Goal: Task Accomplishment & Management: Use online tool/utility

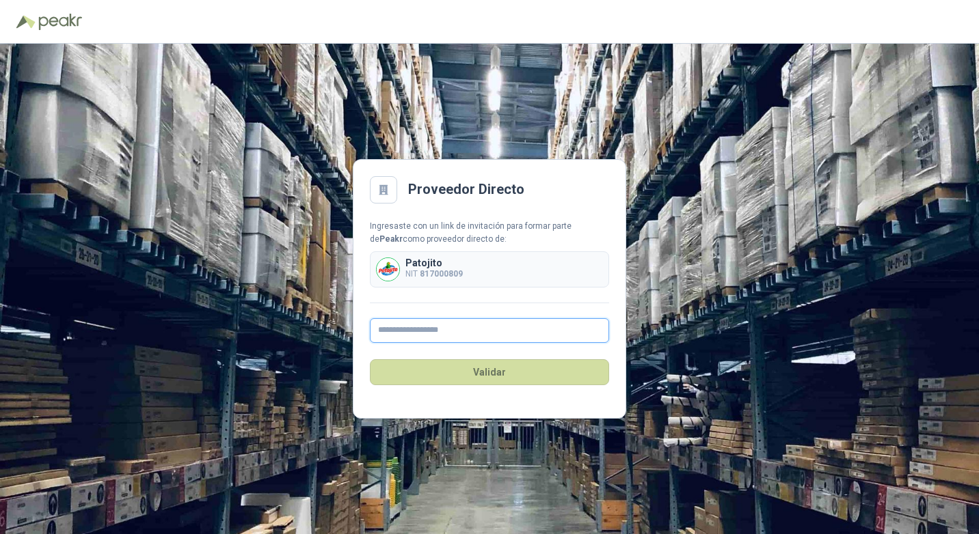
click at [453, 336] on input "text" at bounding box center [489, 330] width 239 height 25
type input "*"
click at [472, 333] on input "**********" at bounding box center [489, 330] width 239 height 25
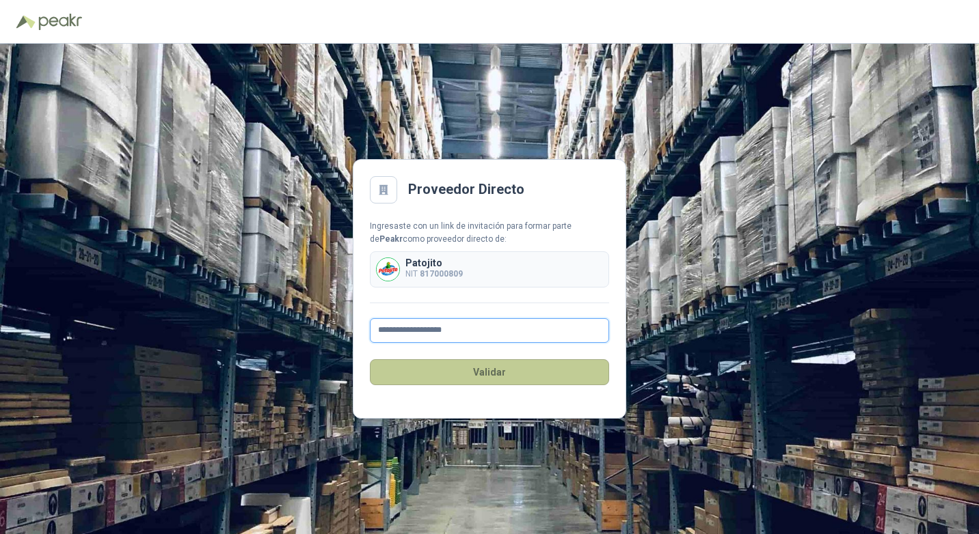
type input "**********"
click at [515, 369] on button "Validar" at bounding box center [489, 373] width 239 height 26
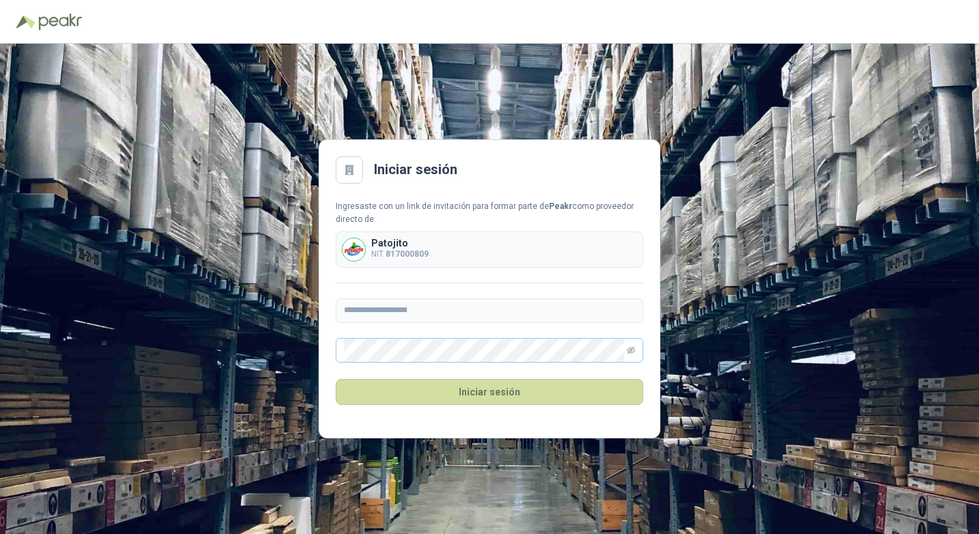
click at [636, 349] on span at bounding box center [490, 350] width 308 height 25
click at [626, 349] on span at bounding box center [490, 350] width 308 height 25
click at [627, 350] on icon "eye-invisible" at bounding box center [631, 350] width 8 height 7
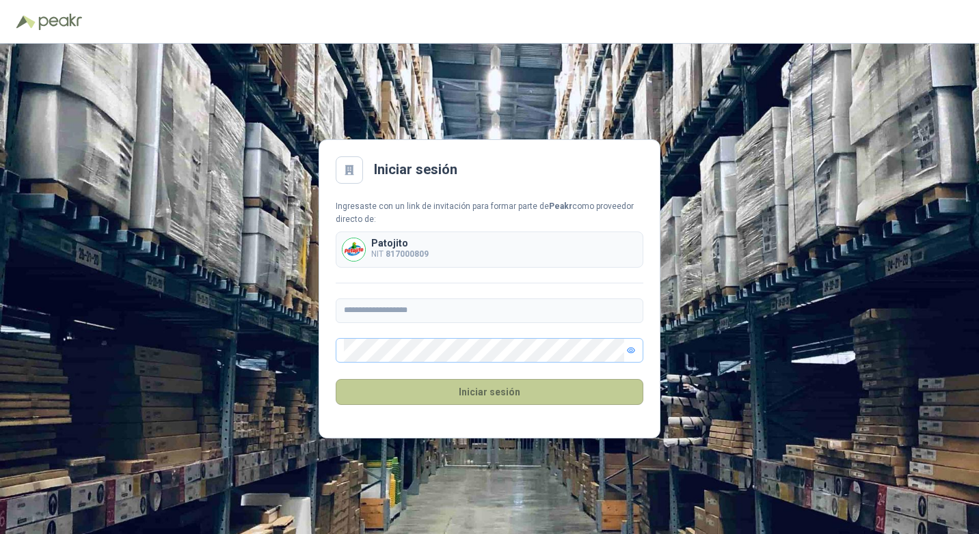
click at [467, 388] on button "Iniciar sesión" at bounding box center [490, 392] width 308 height 26
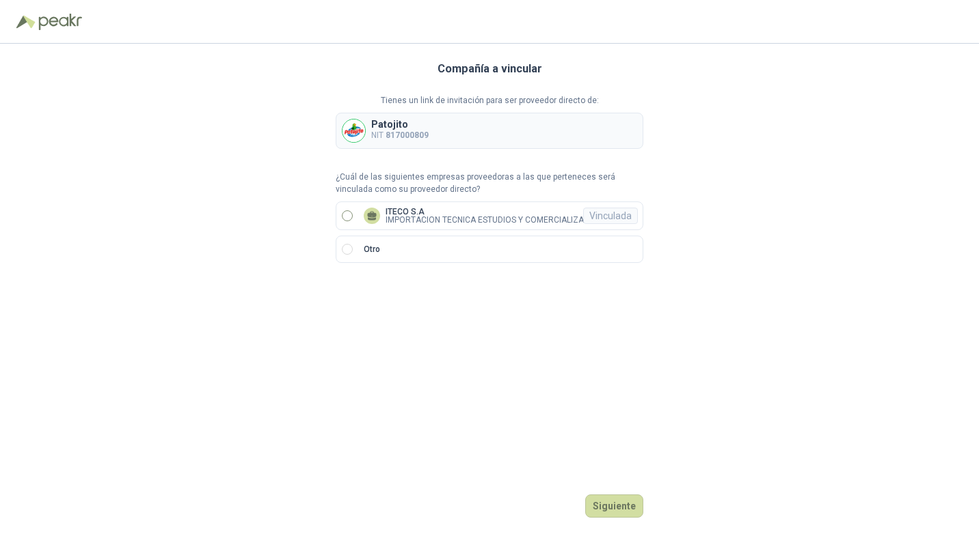
click at [371, 216] on icon at bounding box center [372, 214] width 10 height 6
click at [623, 209] on div "Vinculada" at bounding box center [610, 216] width 55 height 16
click at [518, 218] on p "IMPORTACION TECNICA ESTUDIOS Y COMERCIALIZACION S.A" at bounding box center [501, 220] width 232 height 8
click at [621, 504] on button "Ingresar" at bounding box center [616, 506] width 54 height 23
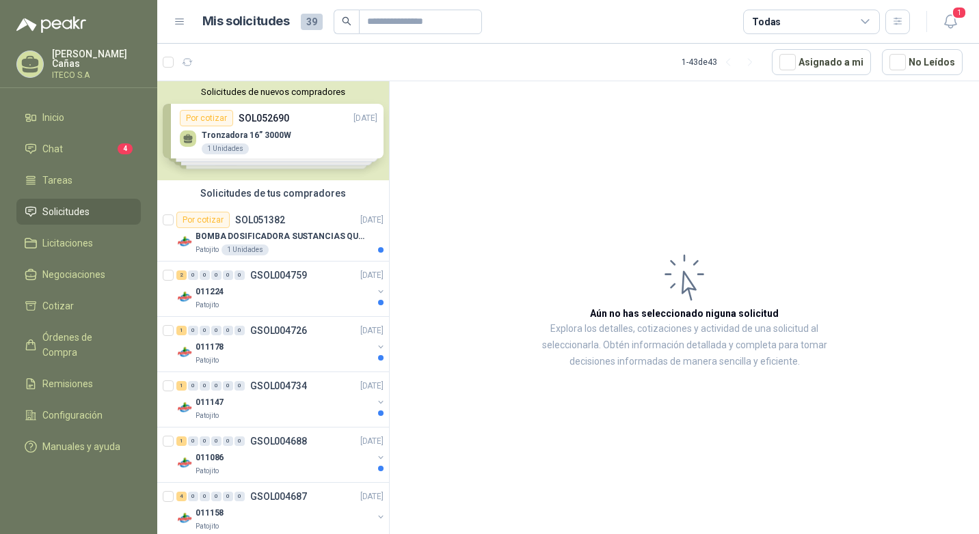
click at [265, 133] on div "Solicitudes de nuevos compradores Por cotizar SOL052690 [DATE] Tronzadora 16” 3…" at bounding box center [273, 130] width 232 height 99
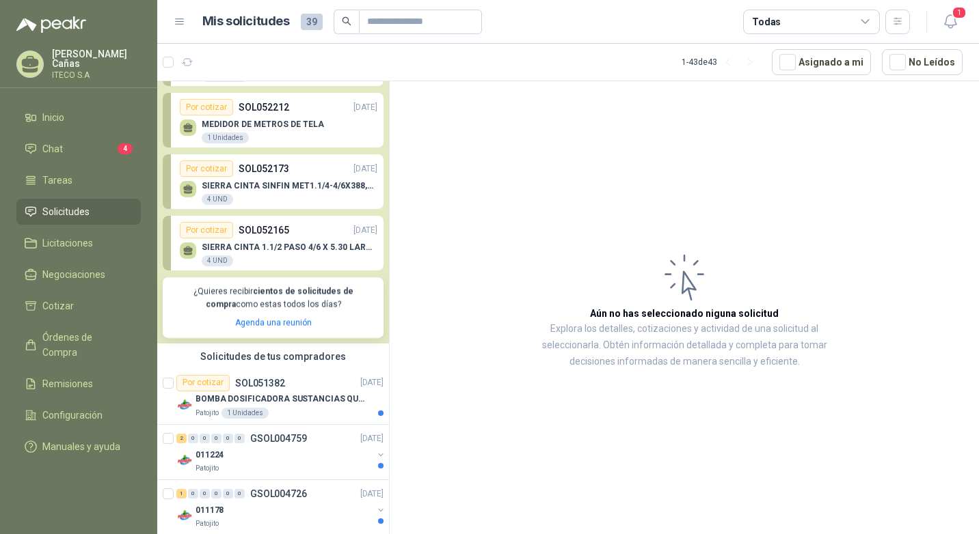
scroll to position [205, 0]
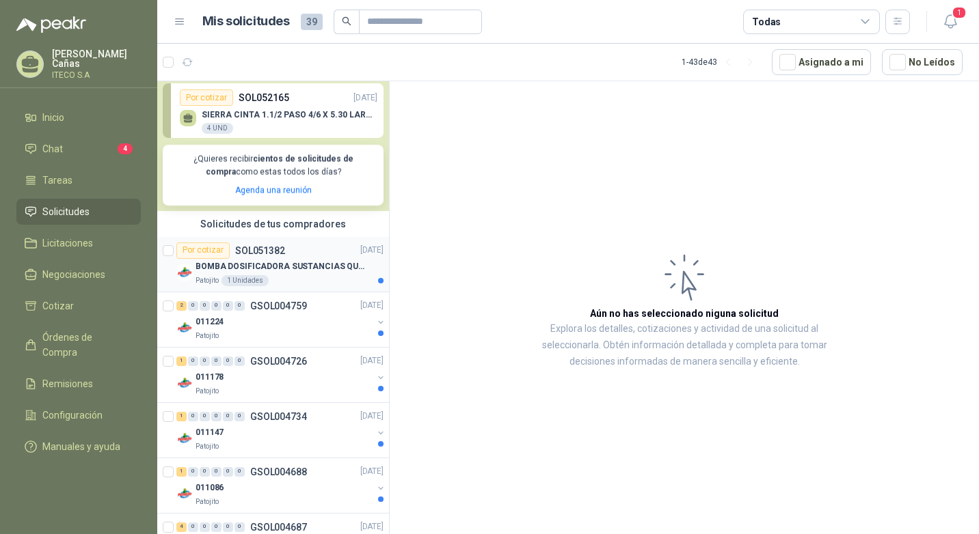
click at [288, 269] on p "BOMBA DOSIFICADORA SUSTANCIAS QUIMICAS" at bounding box center [280, 266] width 170 height 13
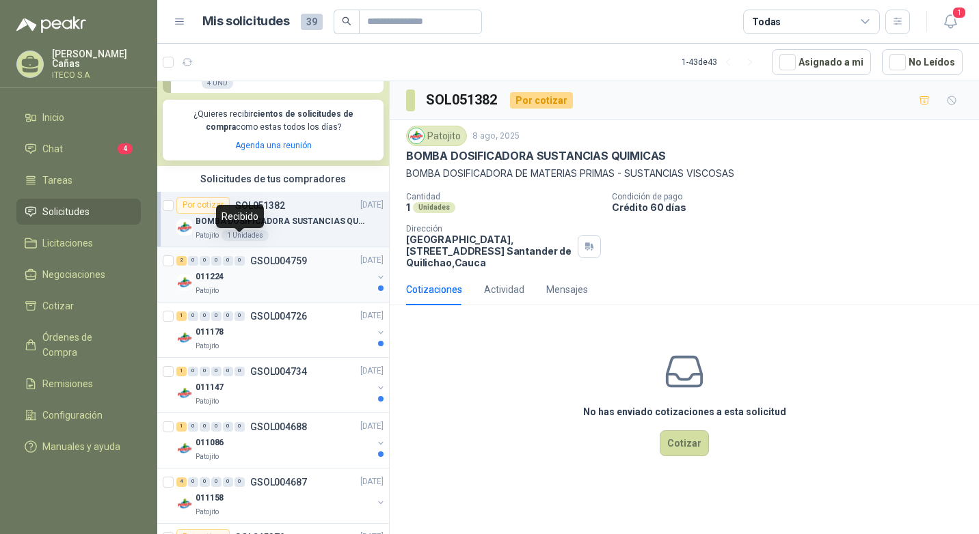
scroll to position [273, 0]
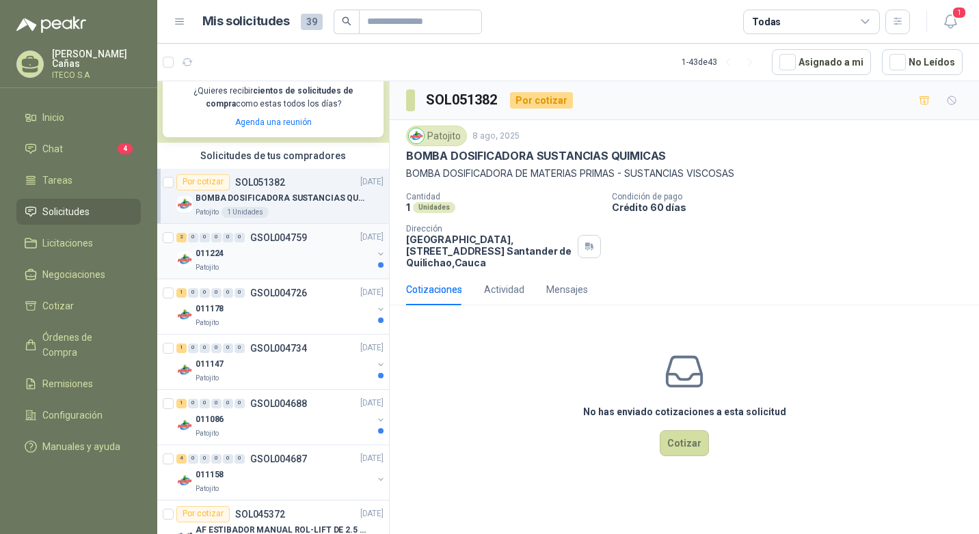
click at [258, 250] on div "011224" at bounding box center [283, 254] width 177 height 16
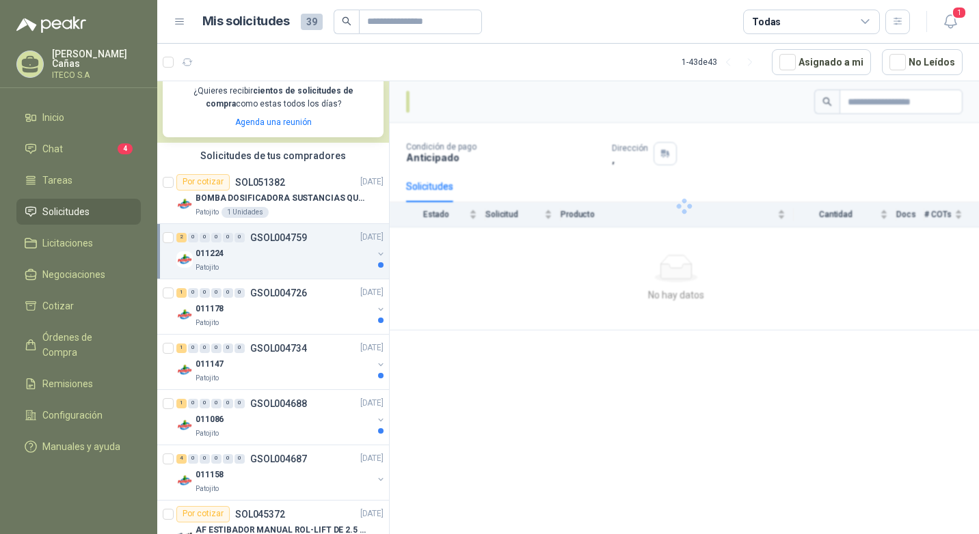
click at [339, 254] on div "011224" at bounding box center [283, 254] width 177 height 16
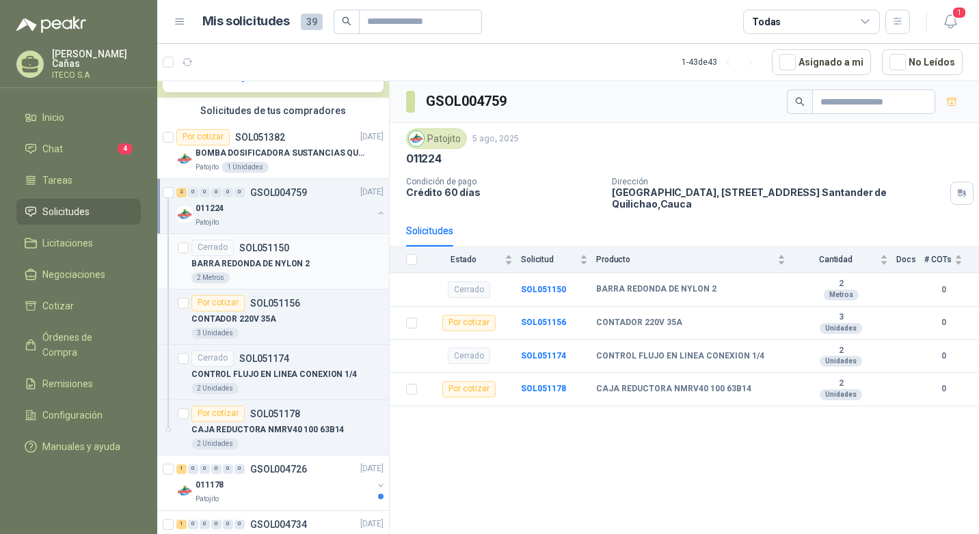
scroll to position [342, 0]
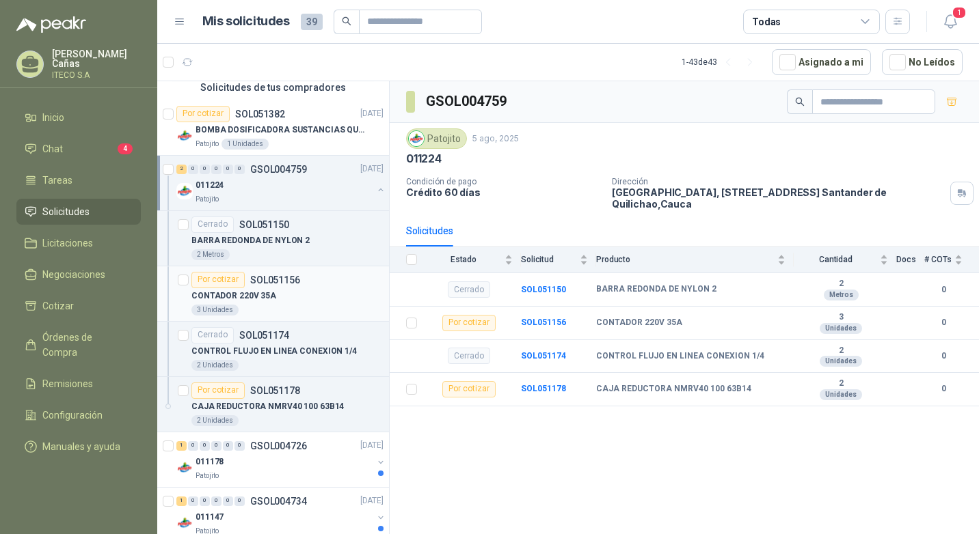
click at [317, 294] on div "CONTADOR 220V 35A" at bounding box center [287, 296] width 192 height 16
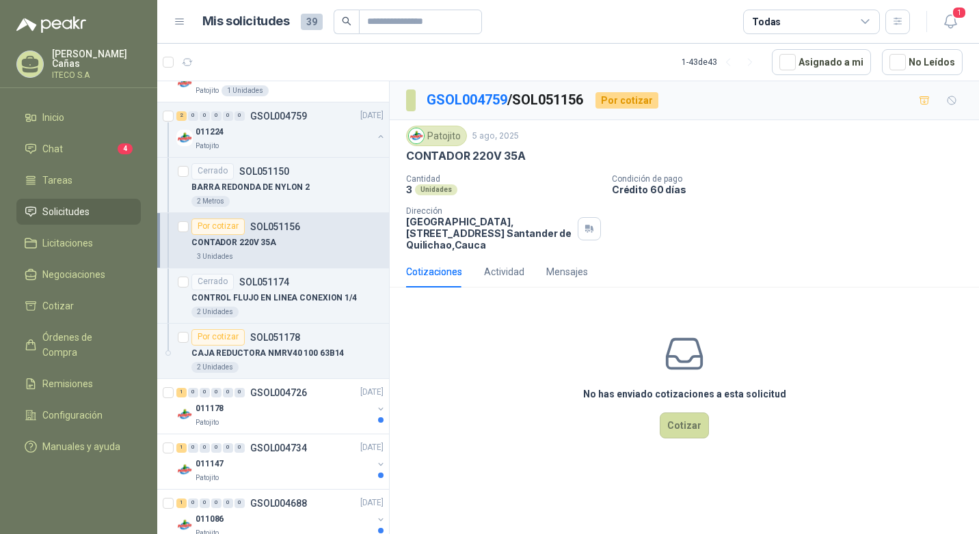
scroll to position [478, 0]
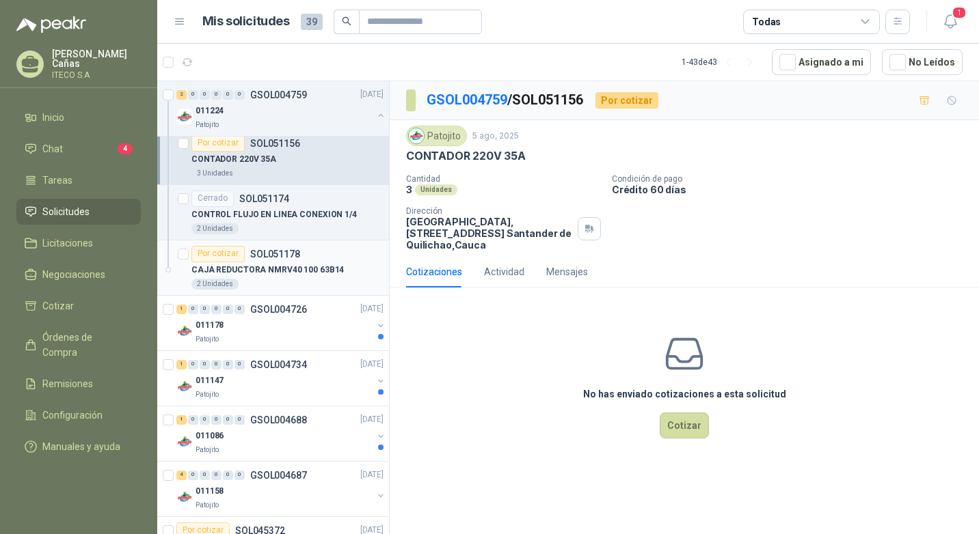
click at [292, 265] on p "CAJA REDUCTORA NMRV40 100 63B14" at bounding box center [267, 270] width 152 height 13
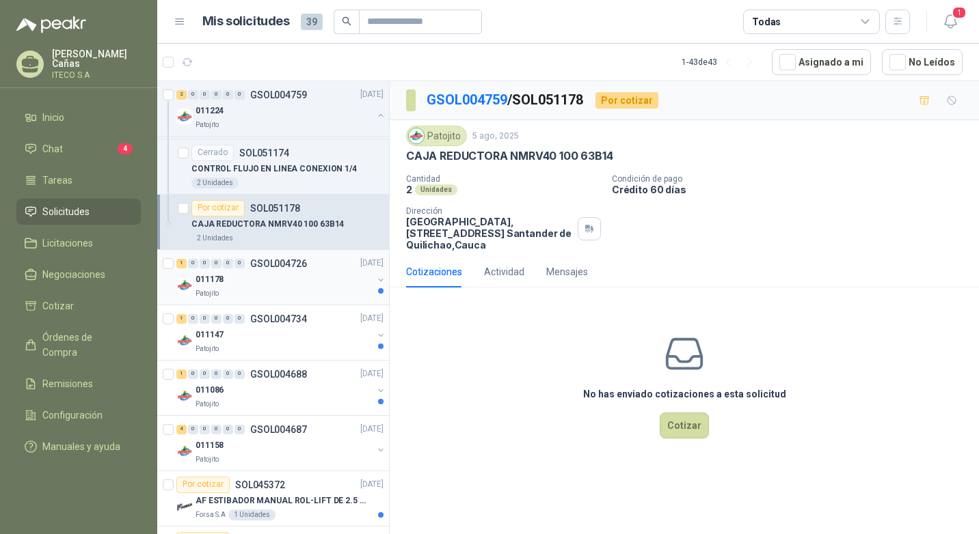
scroll to position [547, 0]
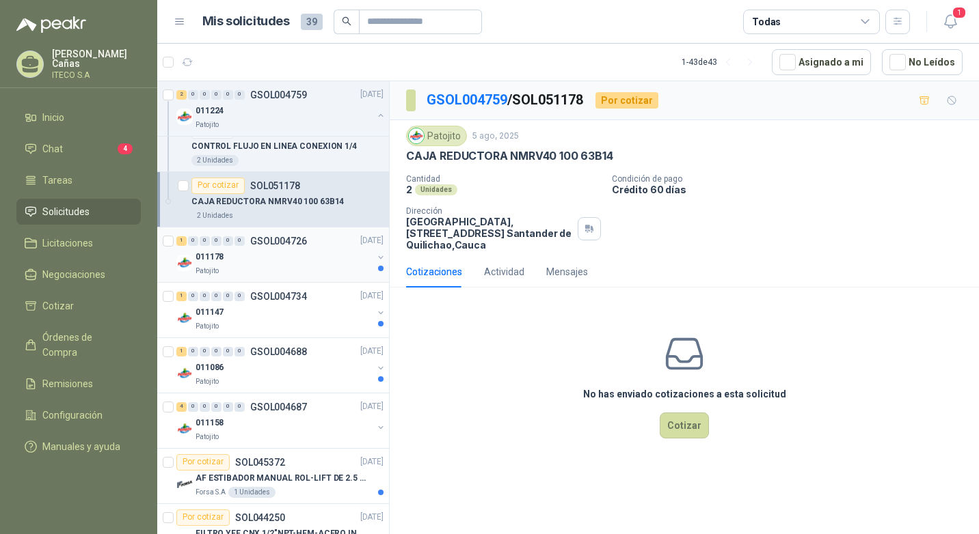
click at [302, 272] on div "Patojito" at bounding box center [283, 271] width 177 height 11
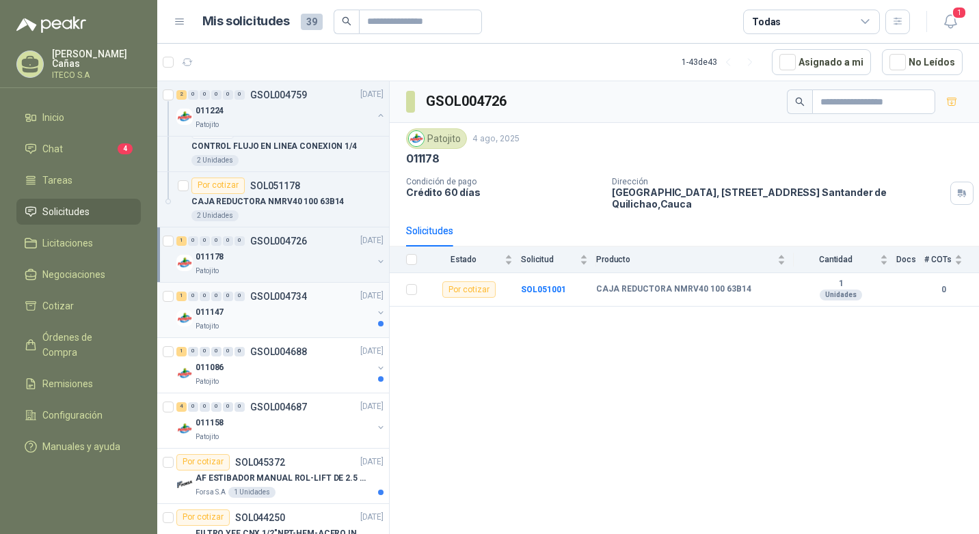
click at [299, 320] on div "011147" at bounding box center [283, 313] width 177 height 16
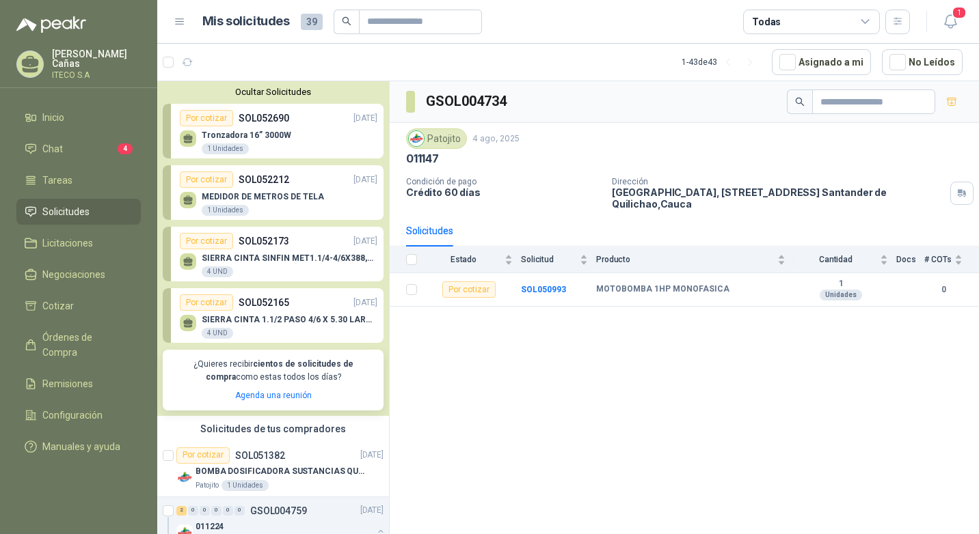
click at [260, 137] on p "Tronzadora 16” 3000W" at bounding box center [247, 136] width 90 height 10
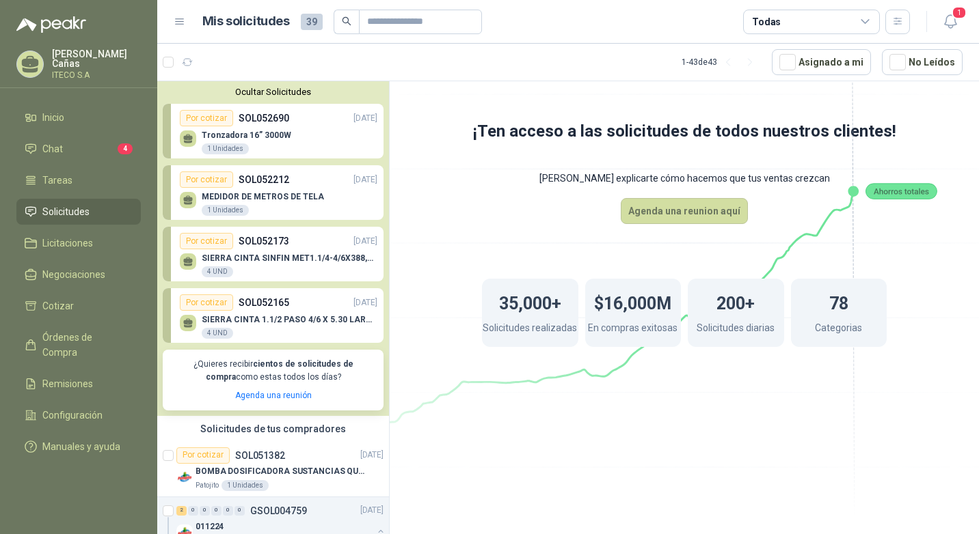
click at [271, 135] on p "Tronzadora 16” 3000W" at bounding box center [247, 136] width 90 height 10
click at [216, 116] on div "Por cotizar" at bounding box center [206, 118] width 53 height 16
click at [311, 185] on div "Por cotizar SOL052212 [DATE]" at bounding box center [279, 180] width 198 height 16
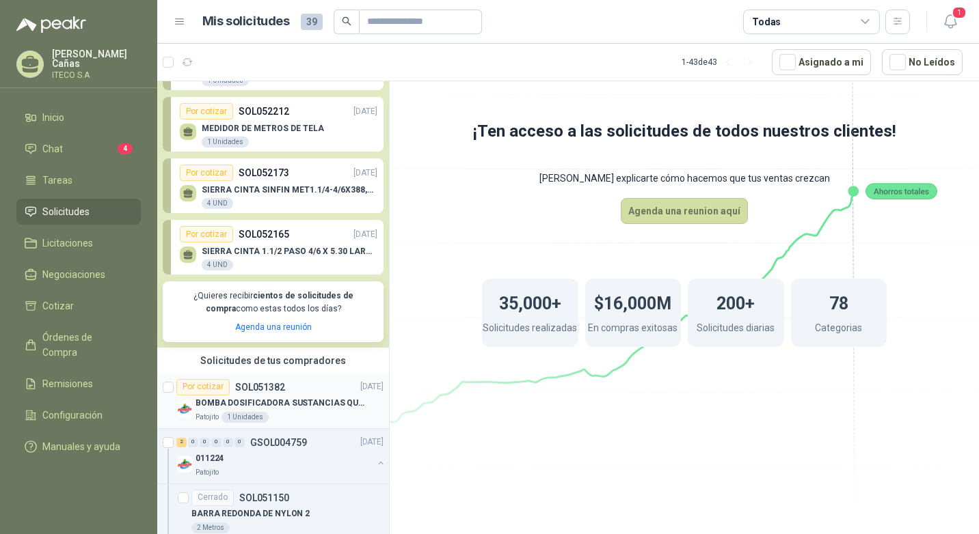
click at [241, 383] on p "SOL051382" at bounding box center [260, 388] width 50 height 10
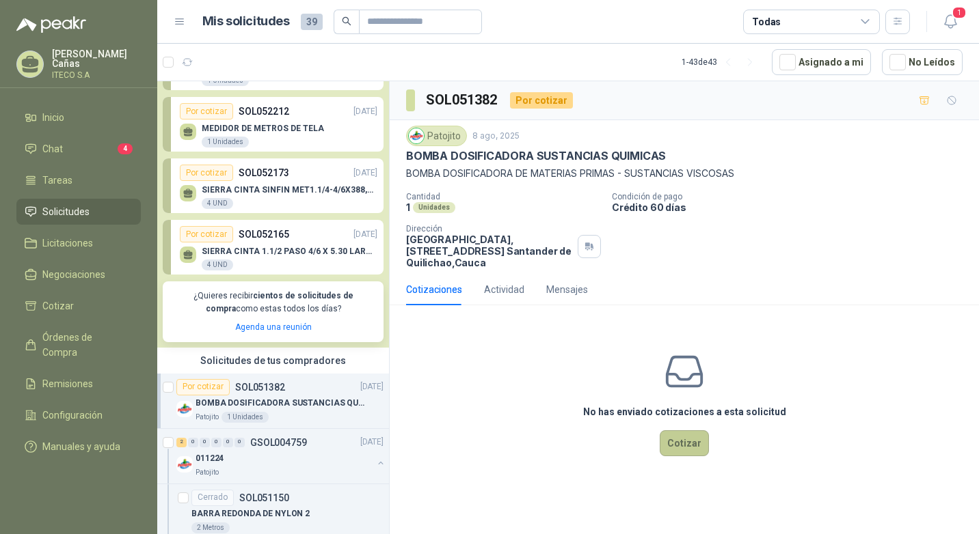
click at [699, 433] on button "Cotizar" at bounding box center [684, 444] width 49 height 26
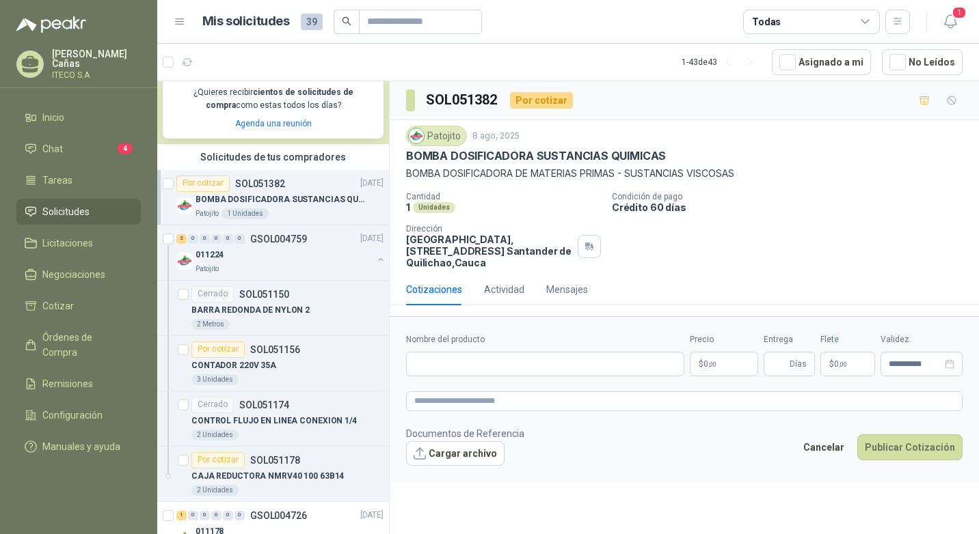
scroll to position [273, 0]
click at [306, 306] on div "BARRA REDONDA DE NYLON 2" at bounding box center [287, 309] width 192 height 16
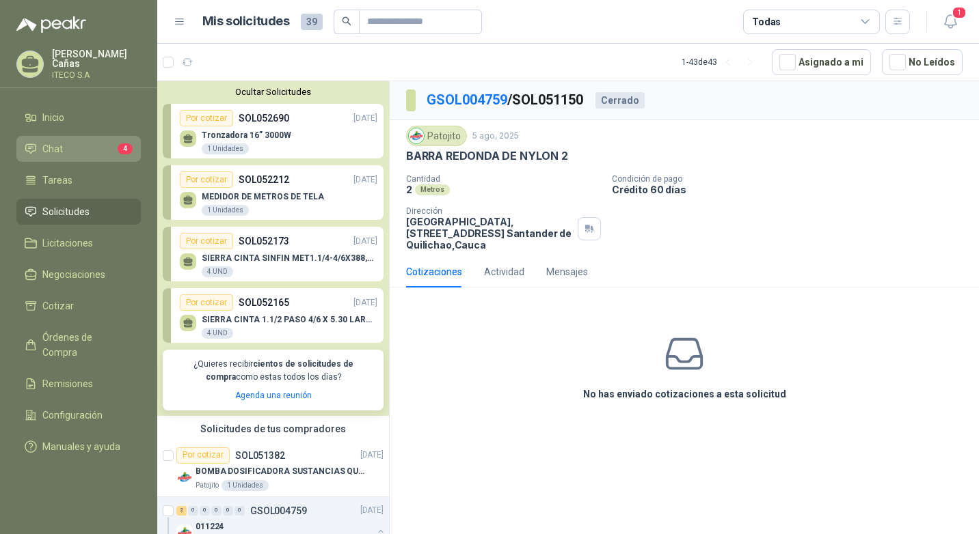
click at [77, 144] on li "Chat 4" at bounding box center [79, 148] width 108 height 15
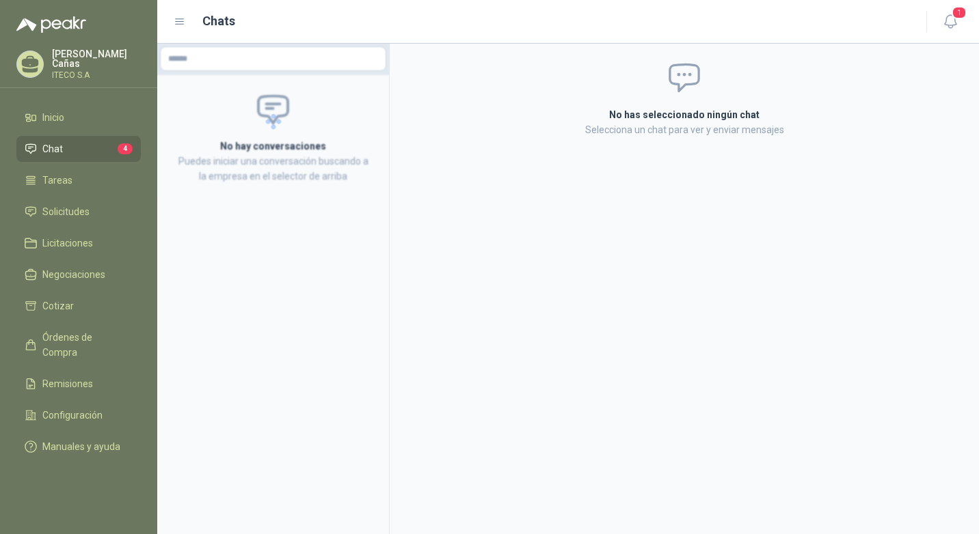
click at [79, 144] on li "Chat 4" at bounding box center [79, 148] width 108 height 15
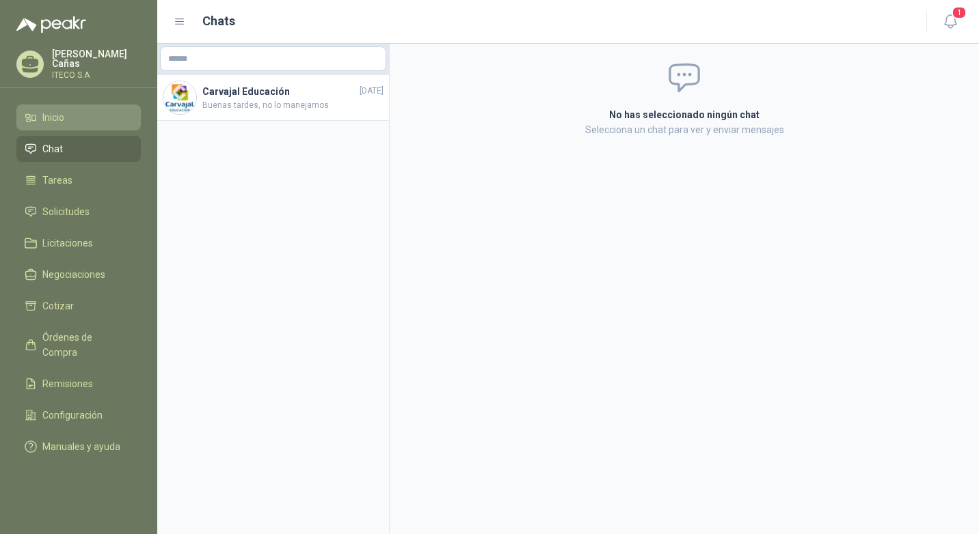
click at [91, 121] on li "Inicio" at bounding box center [79, 117] width 108 height 15
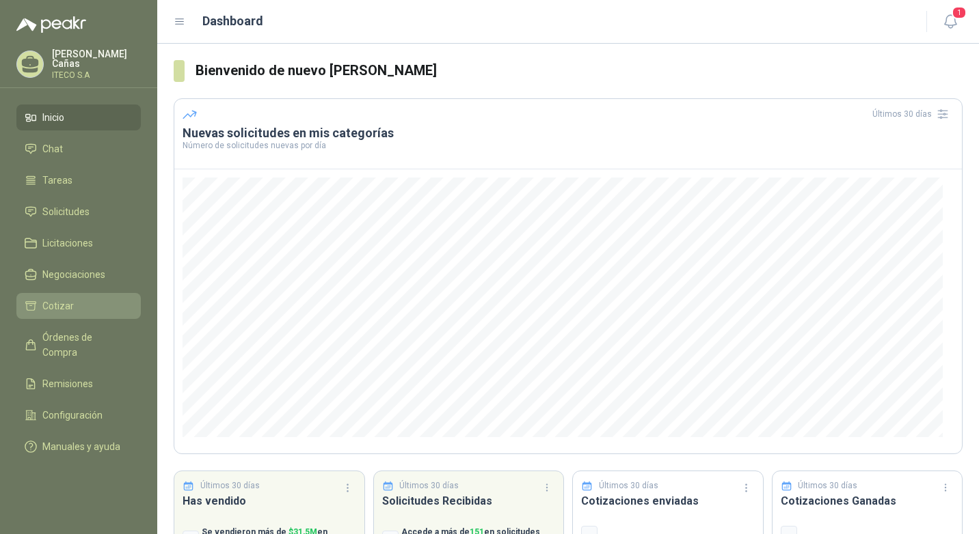
click at [77, 315] on link "Cotizar" at bounding box center [78, 306] width 124 height 26
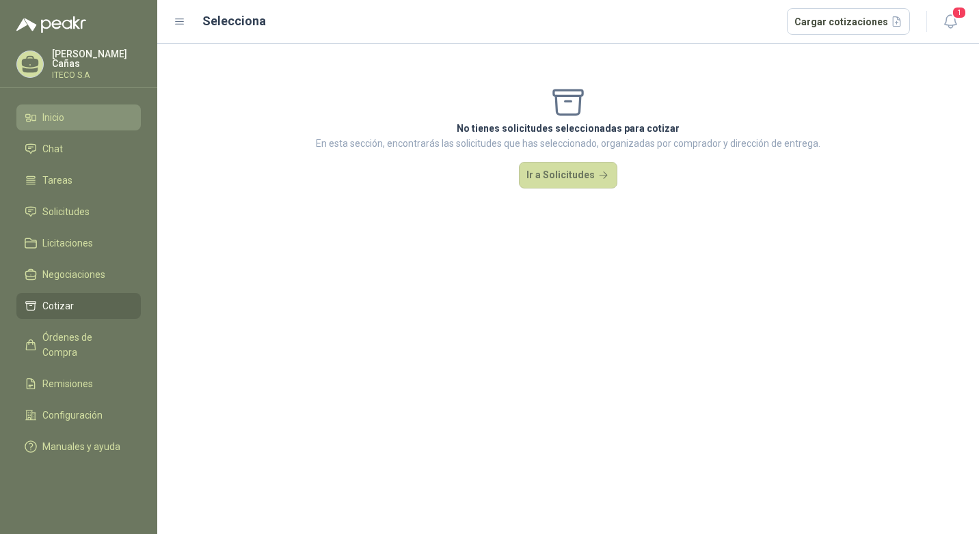
click at [64, 126] on link "Inicio" at bounding box center [78, 118] width 124 height 26
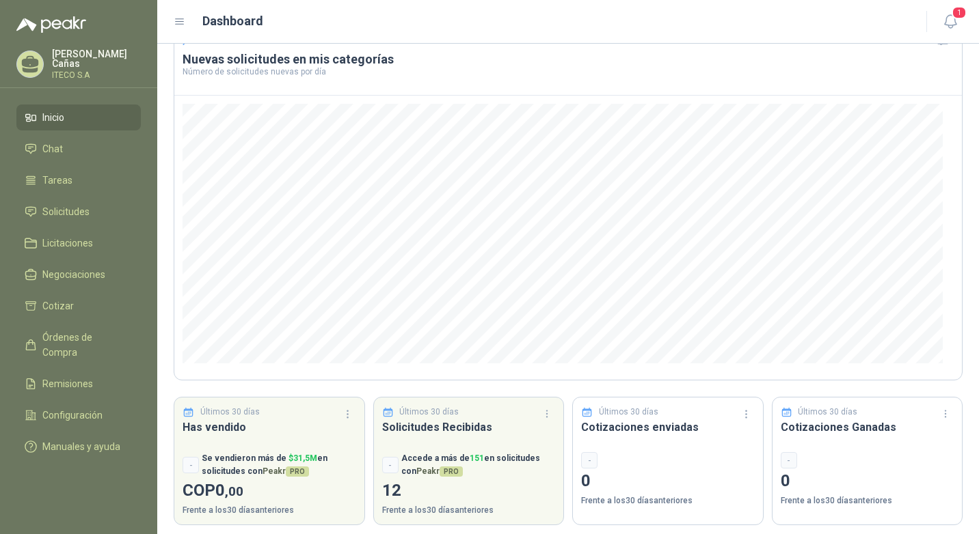
scroll to position [81, 0]
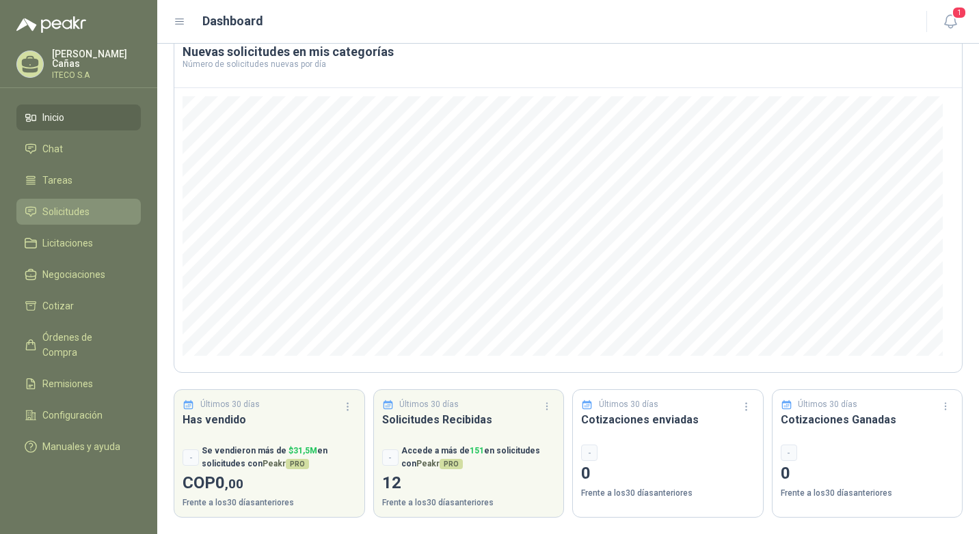
click at [66, 217] on span "Solicitudes" at bounding box center [65, 211] width 47 height 15
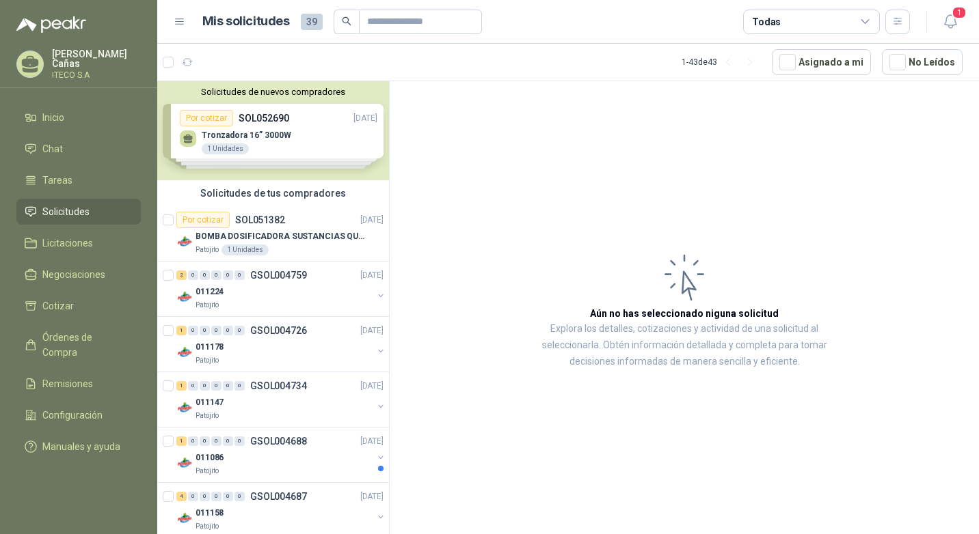
click at [180, 17] on icon at bounding box center [180, 22] width 12 height 12
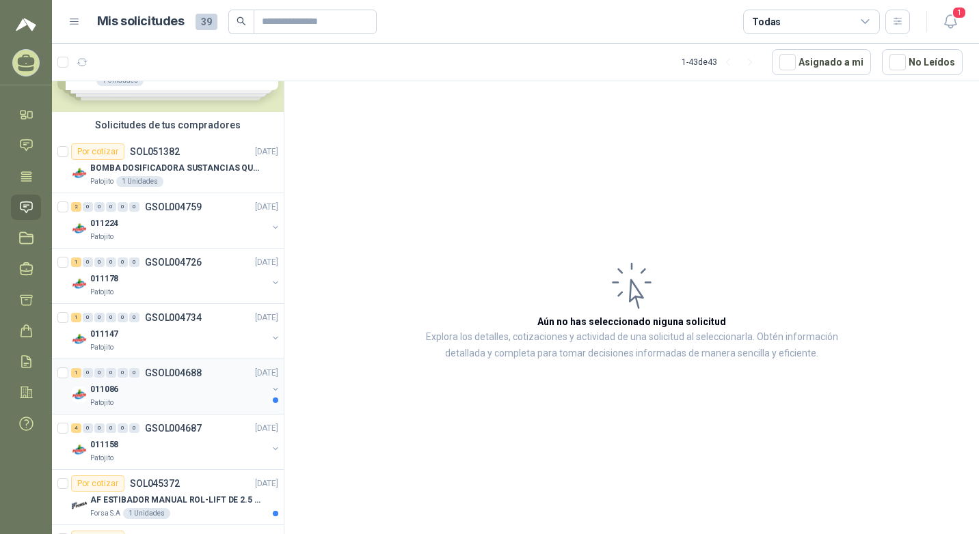
scroll to position [137, 0]
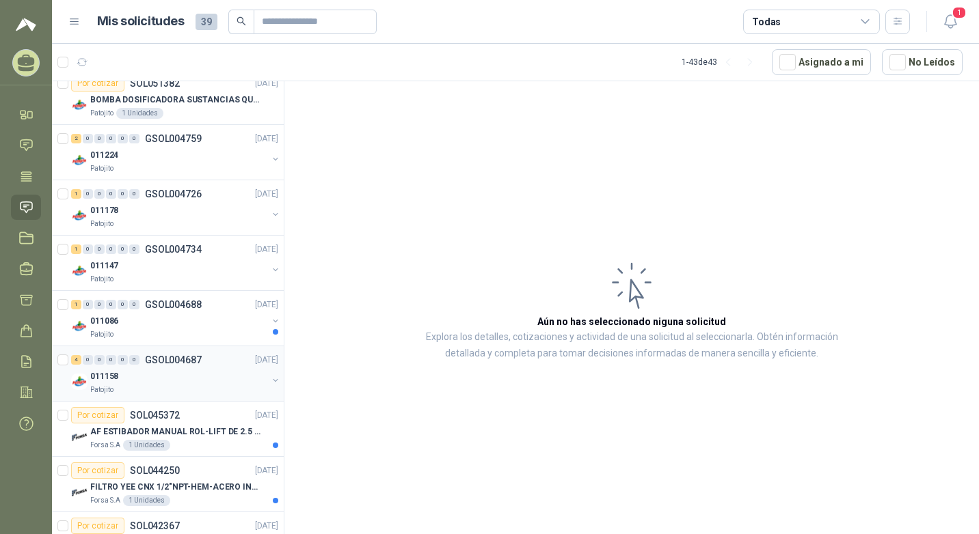
click at [163, 368] on div "4 0 0 0 0 0 GSOL004687 [DATE]" at bounding box center [176, 360] width 210 height 16
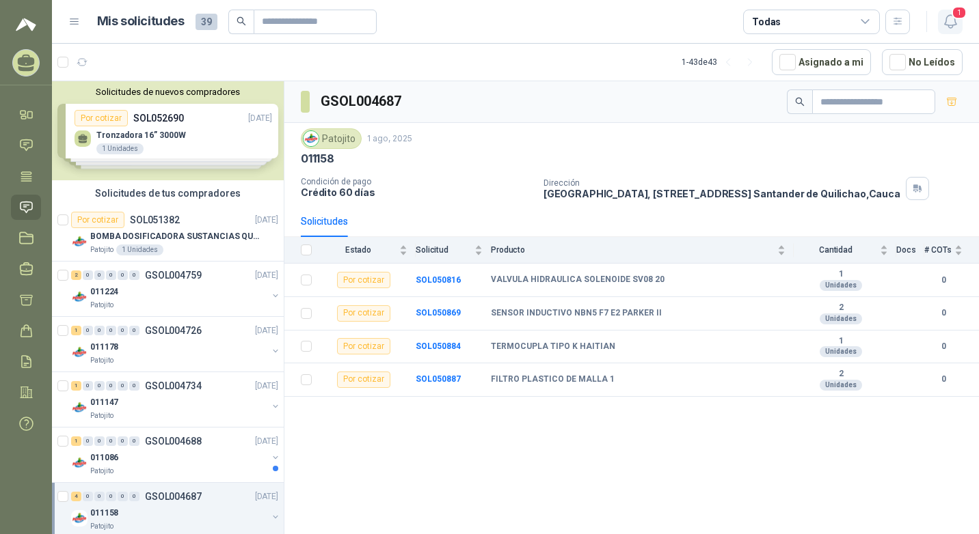
click at [959, 21] on button "1" at bounding box center [950, 22] width 25 height 25
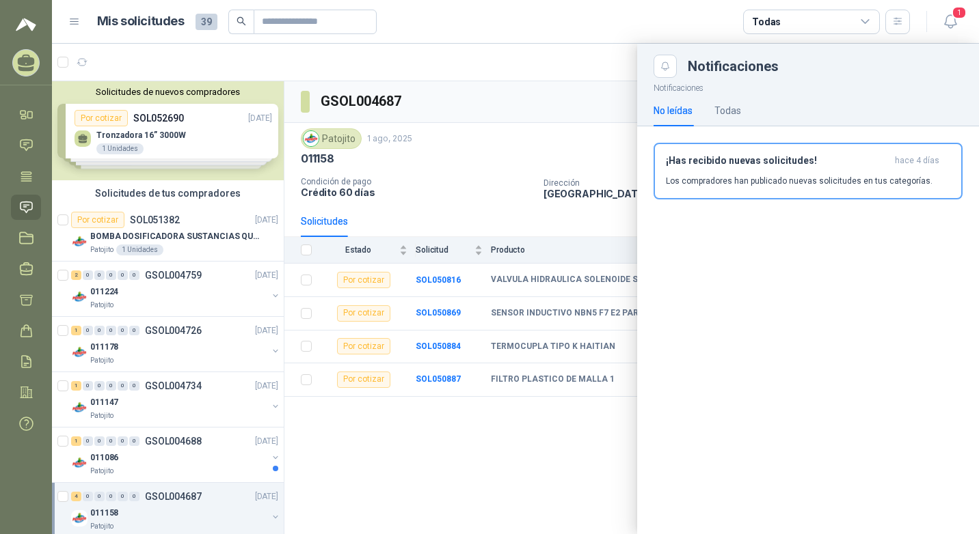
click at [475, 89] on div at bounding box center [515, 289] width 927 height 491
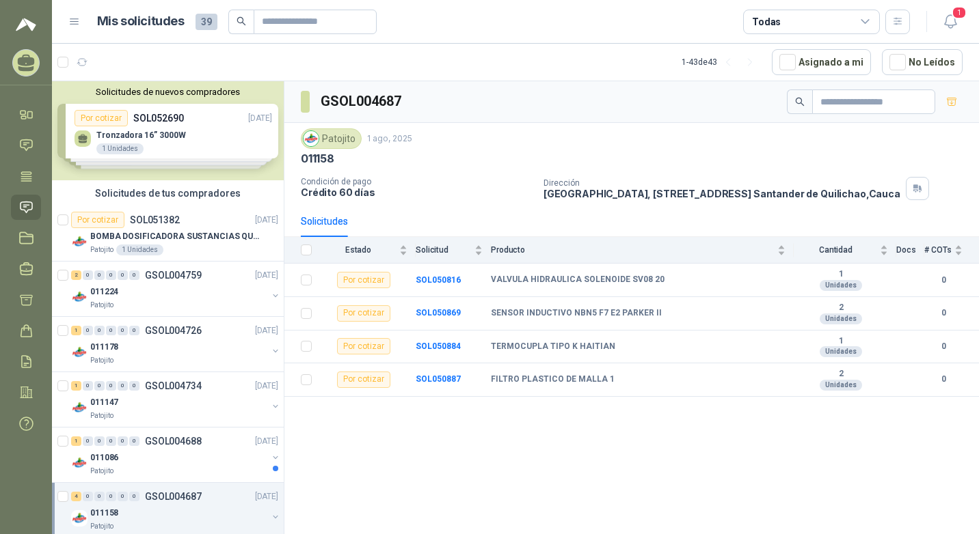
click at [74, 19] on icon at bounding box center [74, 21] width 8 height 5
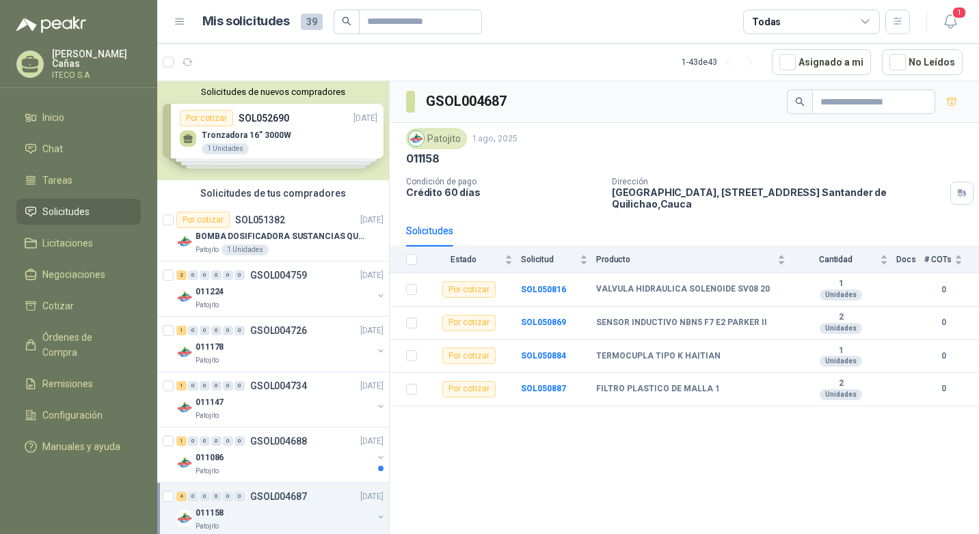
click at [67, 64] on p "[PERSON_NAME]" at bounding box center [96, 58] width 89 height 19
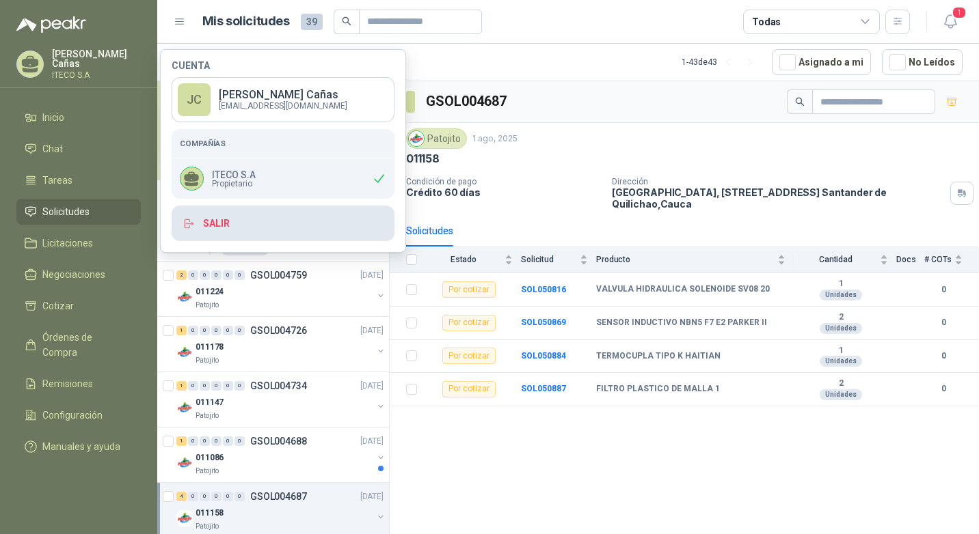
click at [216, 228] on button "Salir" at bounding box center [283, 224] width 223 height 36
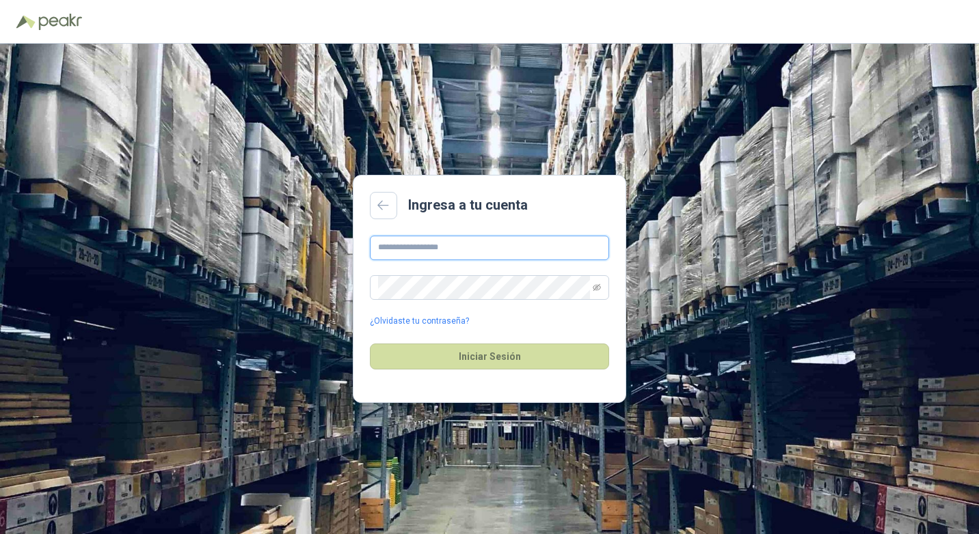
type input "**********"
